Goal: Transaction & Acquisition: Download file/media

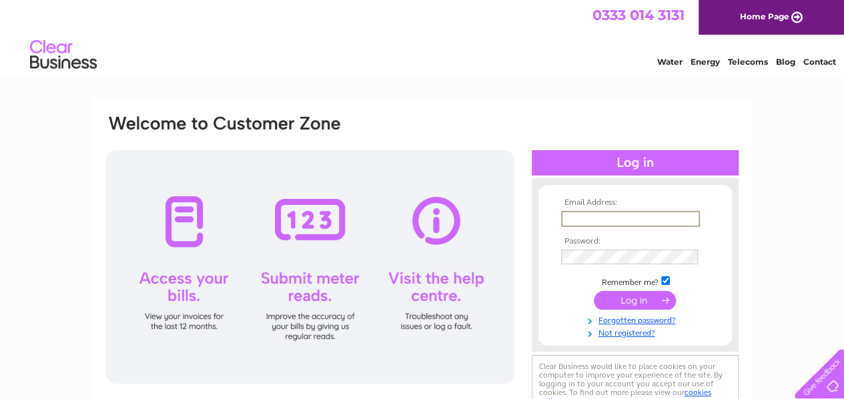
click at [646, 217] on input "text" at bounding box center [630, 219] width 139 height 16
type input "[EMAIL_ADDRESS][DOMAIN_NAME]"
click at [594, 292] on input "submit" at bounding box center [635, 301] width 82 height 19
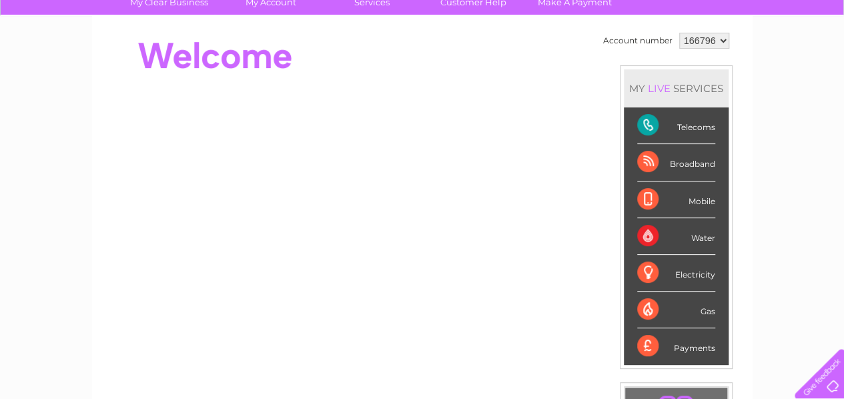
scroll to position [24, 0]
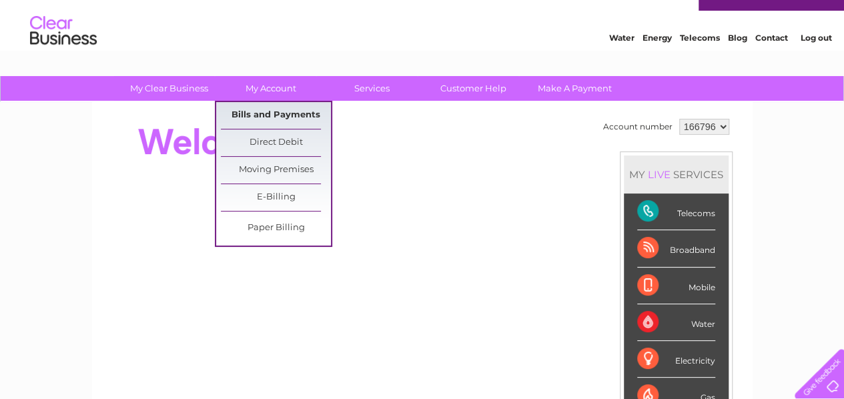
click at [272, 111] on link "Bills and Payments" at bounding box center [276, 115] width 110 height 27
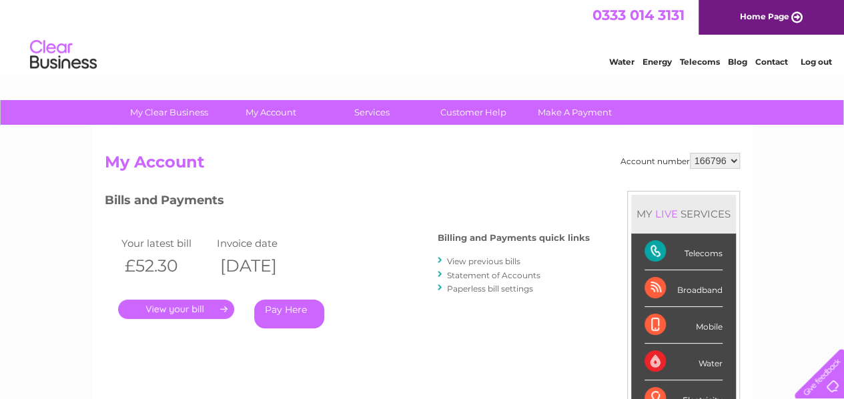
click at [498, 263] on link "View previous bills" at bounding box center [483, 261] width 73 height 10
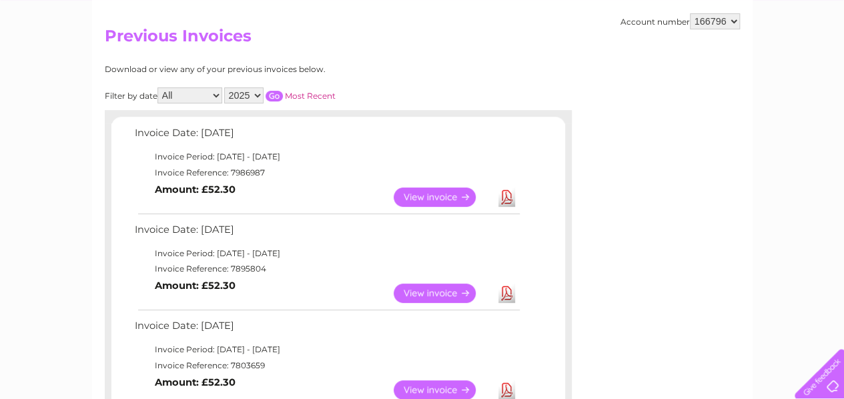
scroll to position [154, 0]
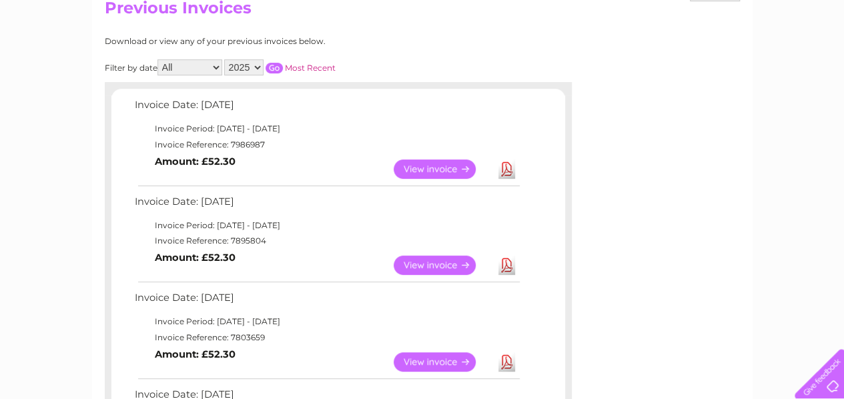
click at [506, 356] on link "Download" at bounding box center [506, 361] width 17 height 19
